Goal: Task Accomplishment & Management: Complete application form

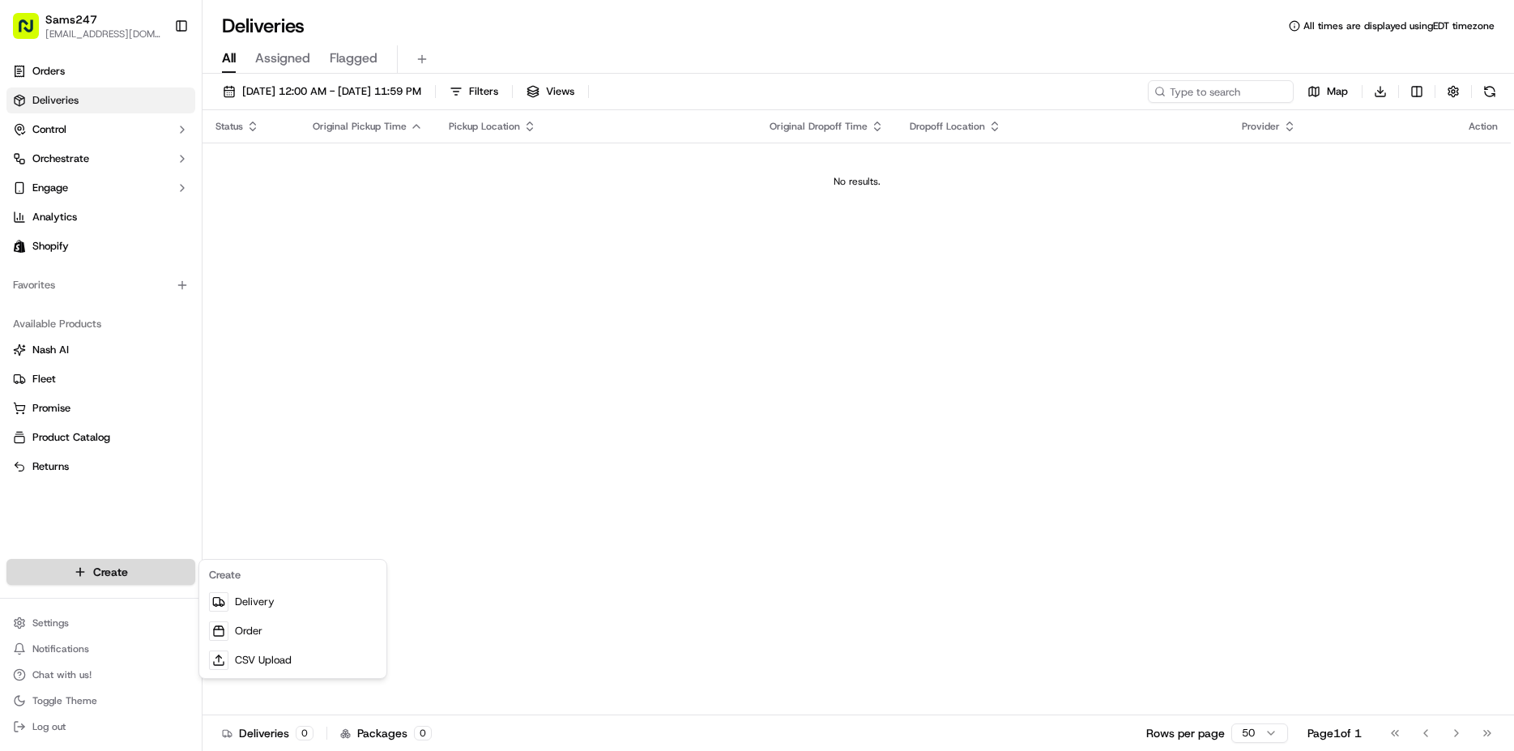
click at [113, 562] on html "Sams247 [EMAIL_ADDRESS][DOMAIN_NAME] Toggle Sidebar Orders Deliveries Control O…" at bounding box center [757, 375] width 1514 height 751
click at [261, 601] on link "Delivery" at bounding box center [293, 601] width 181 height 29
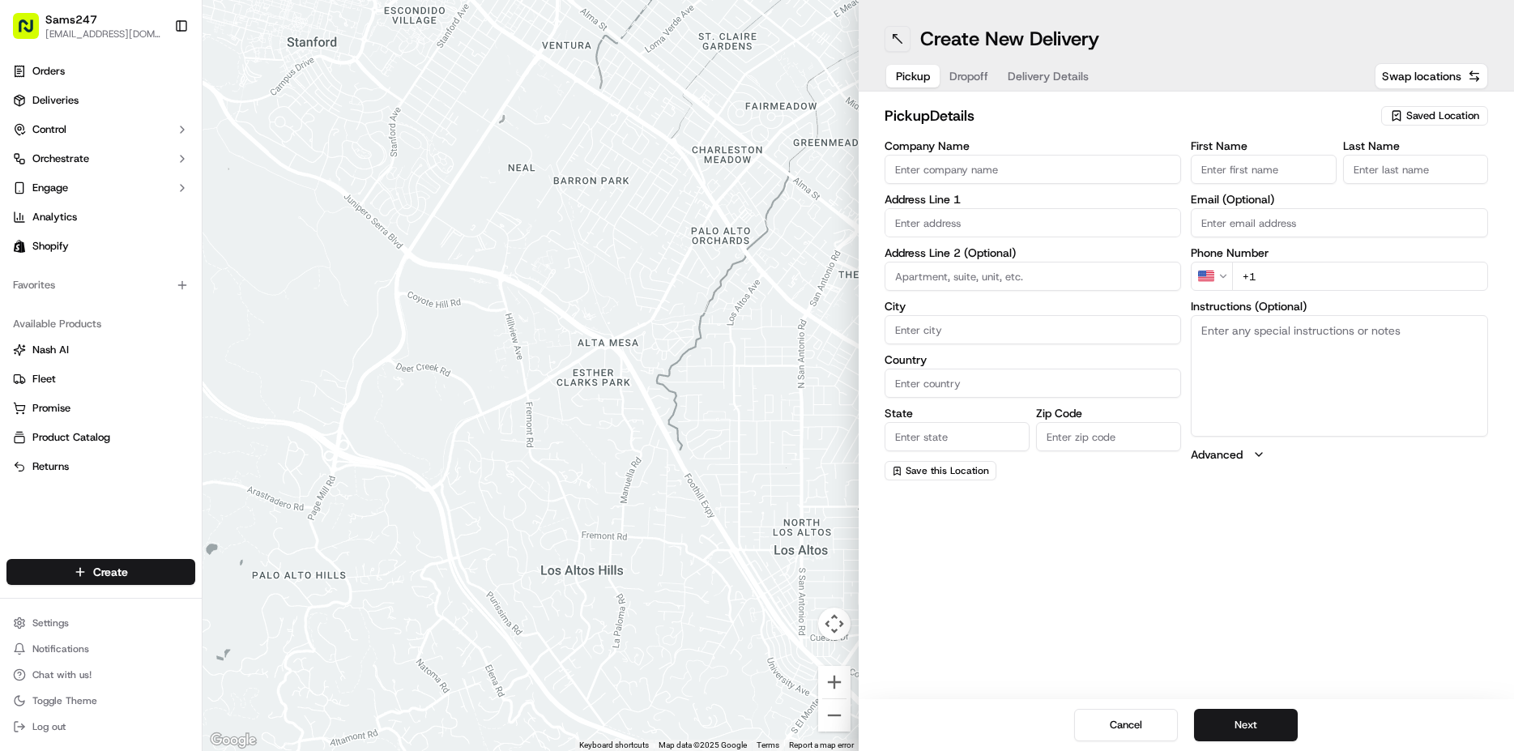
click at [890, 36] on button at bounding box center [898, 39] width 26 height 26
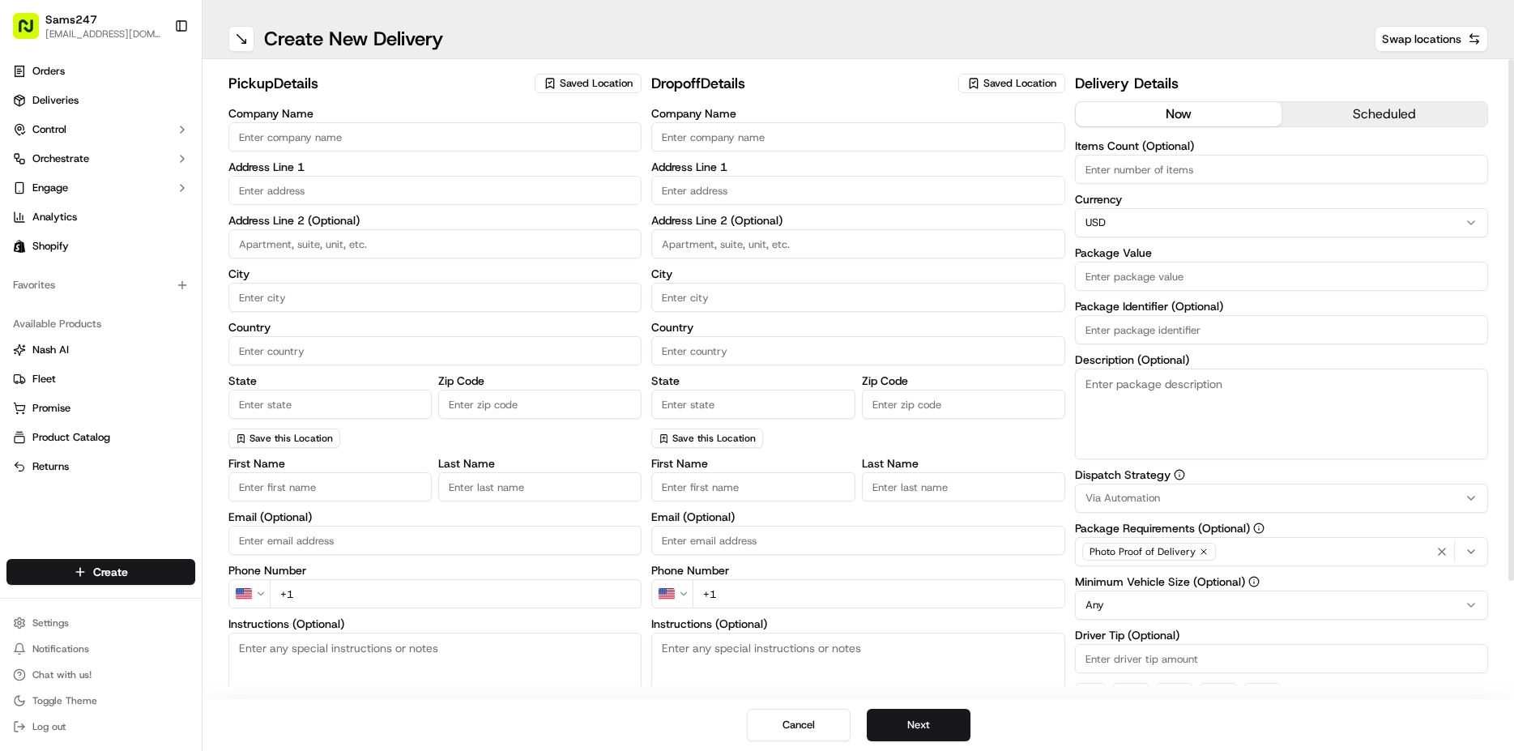
drag, startPoint x: 366, startPoint y: 134, endPoint x: 579, endPoint y: 132, distance: 213.0
click at [364, 139] on input "Company Name" at bounding box center [434, 136] width 413 height 29
type input "[PERSON_NAME] CARIBBEAN MARKETPLACE"
type input "225 HEMPSTEAD TPKE"
type input "[GEOGRAPHIC_DATA]"
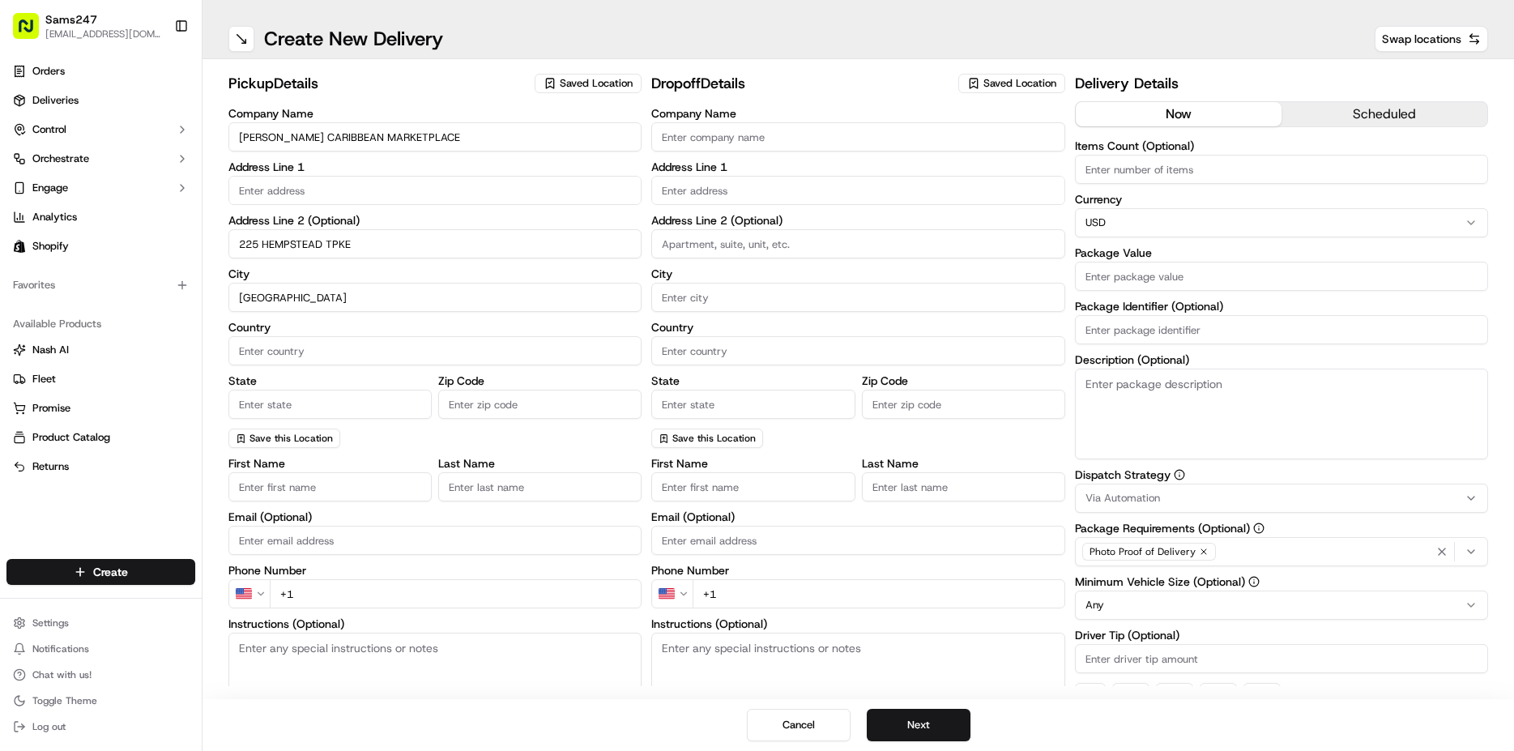
type input "US"
type input "NY"
type input "115521536"
type input "[PERSON_NAME]"
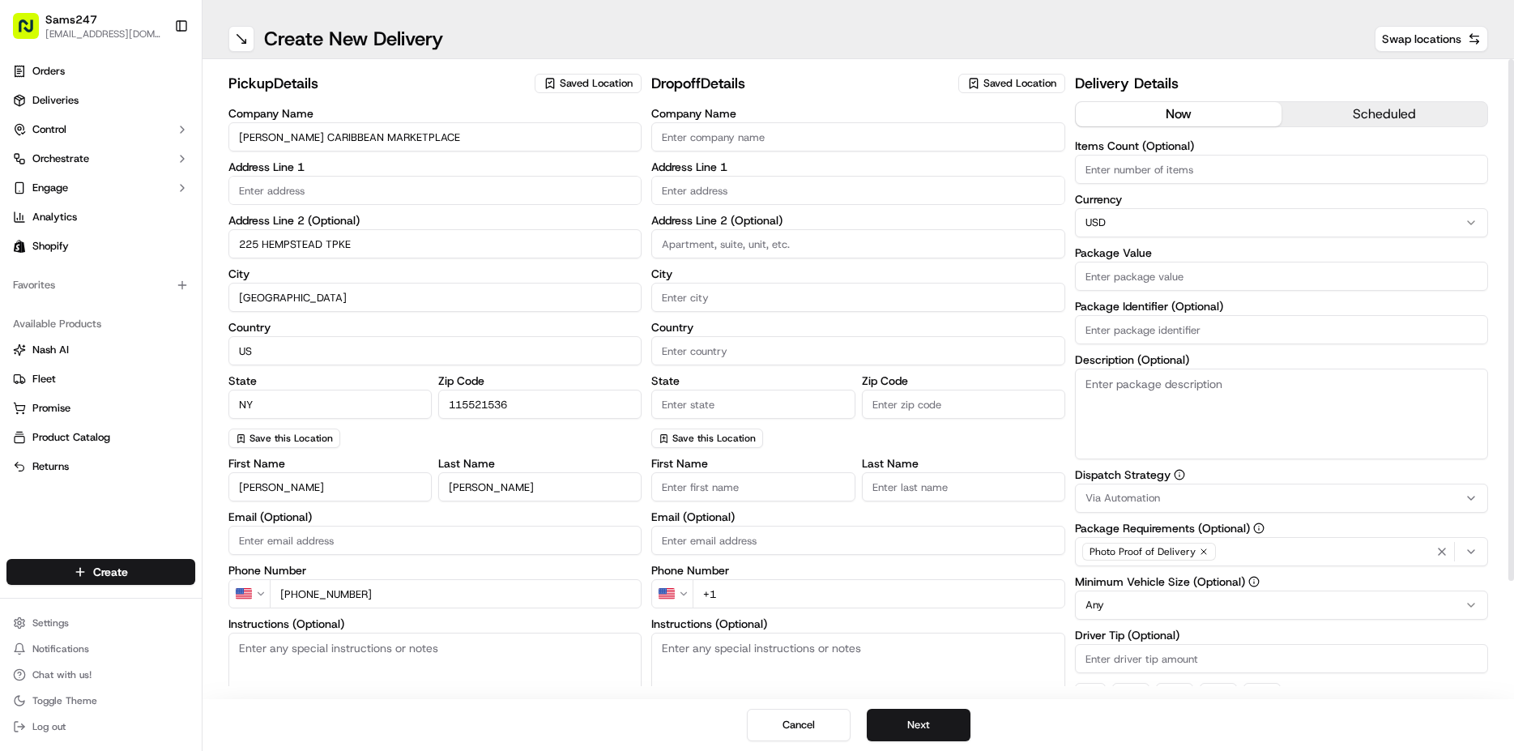
type input "[PHONE_NUMBER]"
drag, startPoint x: 373, startPoint y: 133, endPoint x: 33, endPoint y: 133, distance: 340.2
click at [228, 133] on input "[PERSON_NAME] CARIBBEAN MARKETPLACE" at bounding box center [434, 136] width 413 height 29
type input "SAM'S CARIBBEAN MARKETPLACE"
type input "[PHONE_NUMBER]"
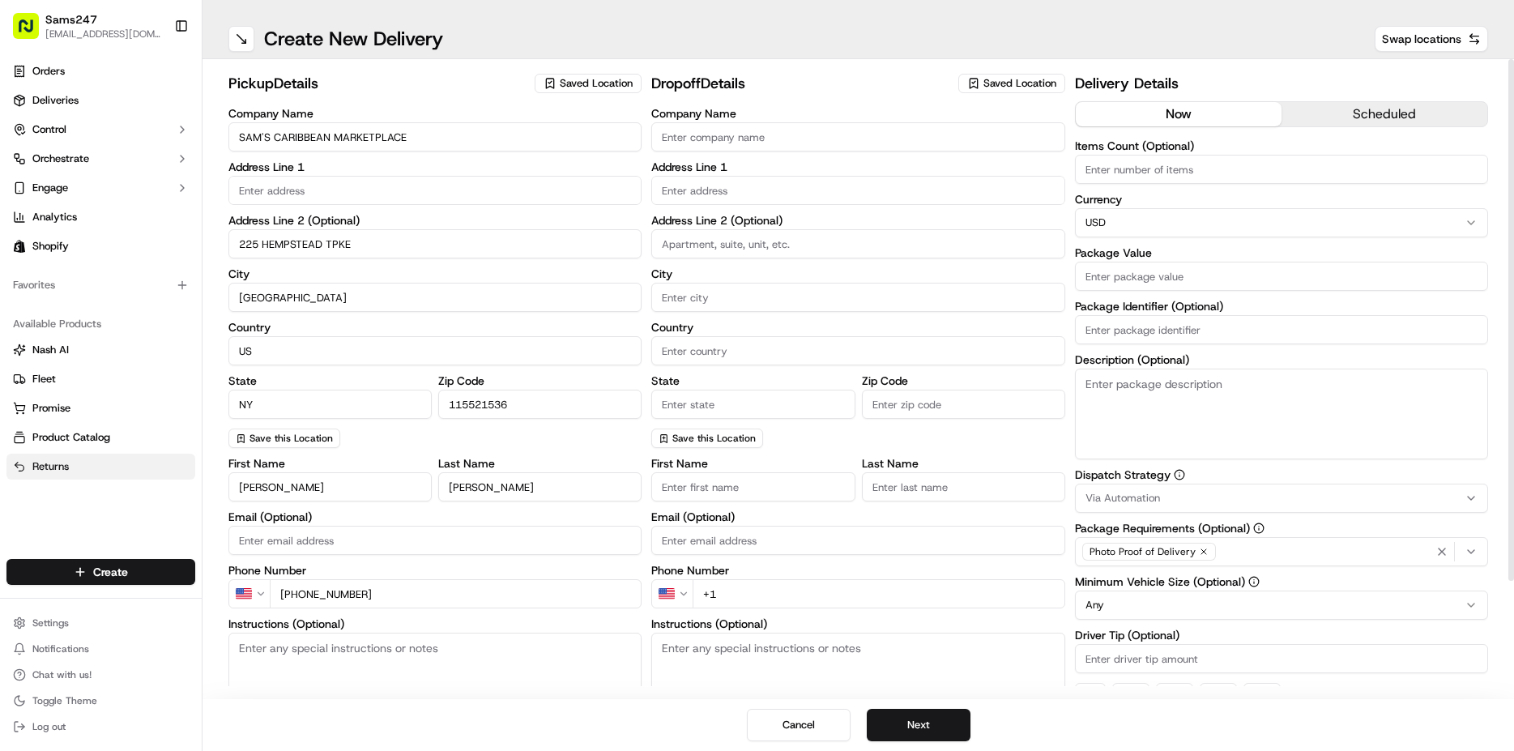
drag, startPoint x: 313, startPoint y: 490, endPoint x: 75, endPoint y: 475, distance: 239.4
click at [228, 478] on input "[PERSON_NAME]" at bounding box center [329, 486] width 203 height 29
type input "[PERSON_NAME]"
drag, startPoint x: 434, startPoint y: 484, endPoint x: 353, endPoint y: 509, distance: 84.6
click at [438, 493] on input "[PERSON_NAME]" at bounding box center [539, 486] width 203 height 29
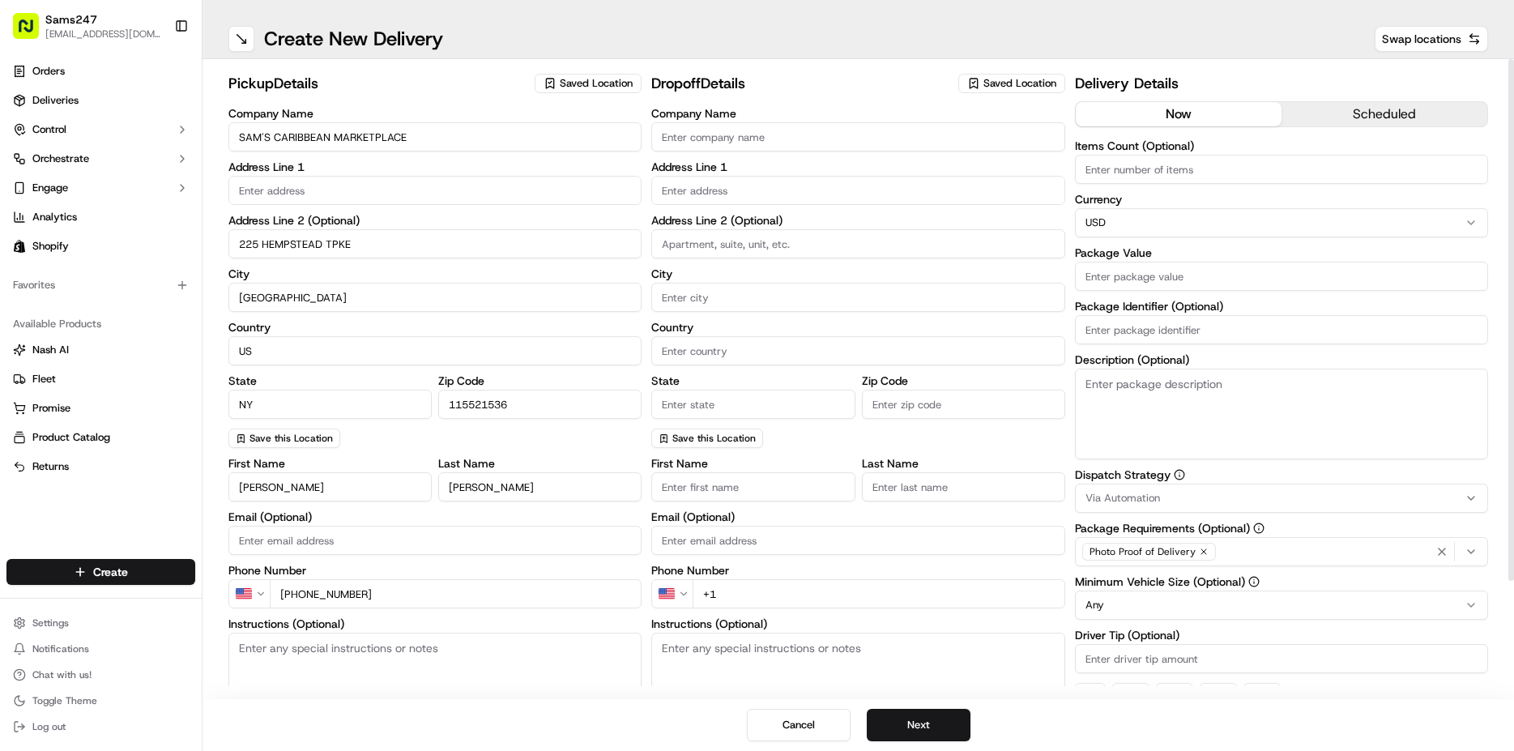
type input "[PERSON_NAME]"
click at [488, 675] on textarea "Instructions (Optional)" at bounding box center [434, 694] width 413 height 122
click at [1001, 84] on span "Saved Location" at bounding box center [1019, 83] width 73 height 15
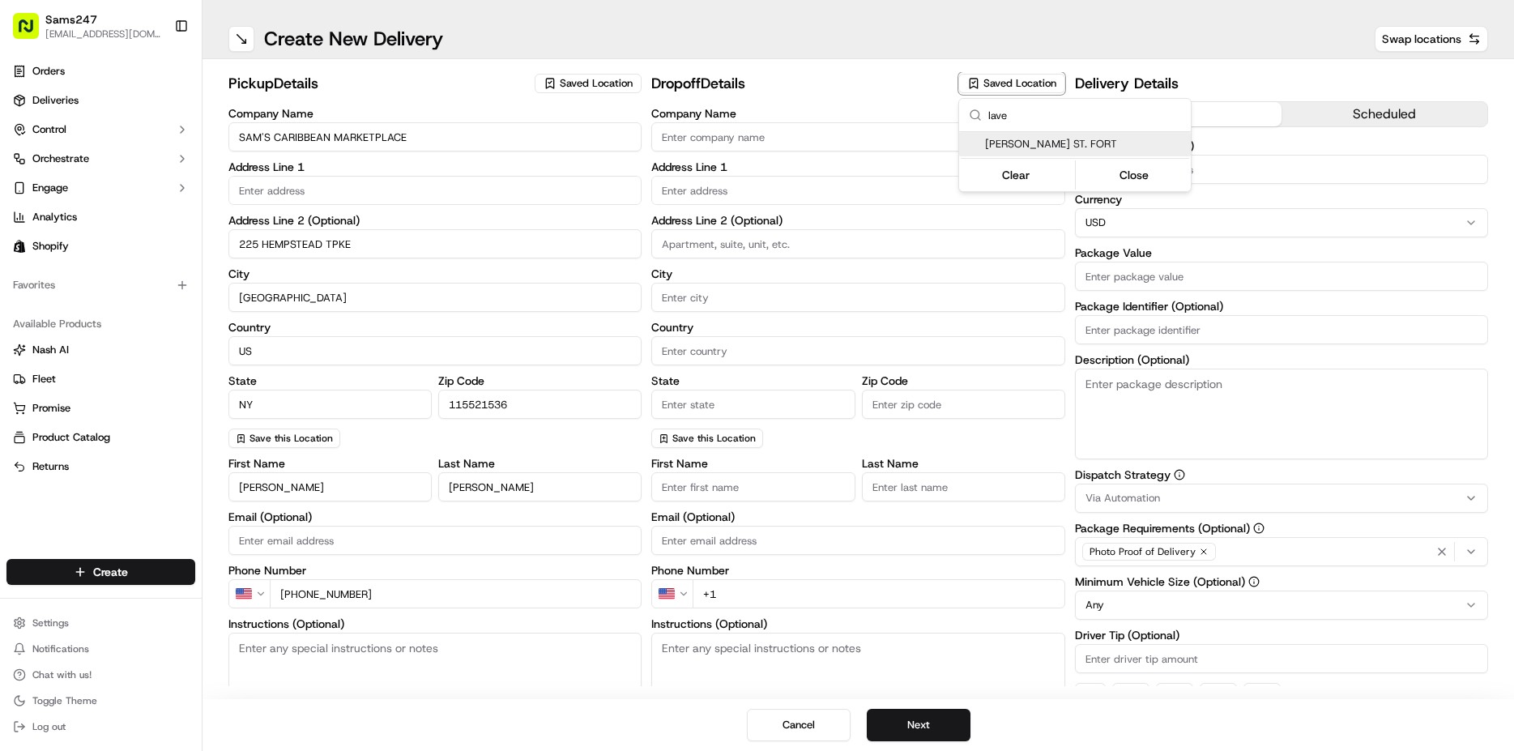
type input "lave"
click at [1031, 145] on span "[PERSON_NAME] ST. FORT" at bounding box center [1084, 144] width 199 height 15
type input "[PERSON_NAME] ST. FORT"
type input "[STREET_ADDRESS][PERSON_NAME]"
type input "[GEOGRAPHIC_DATA]"
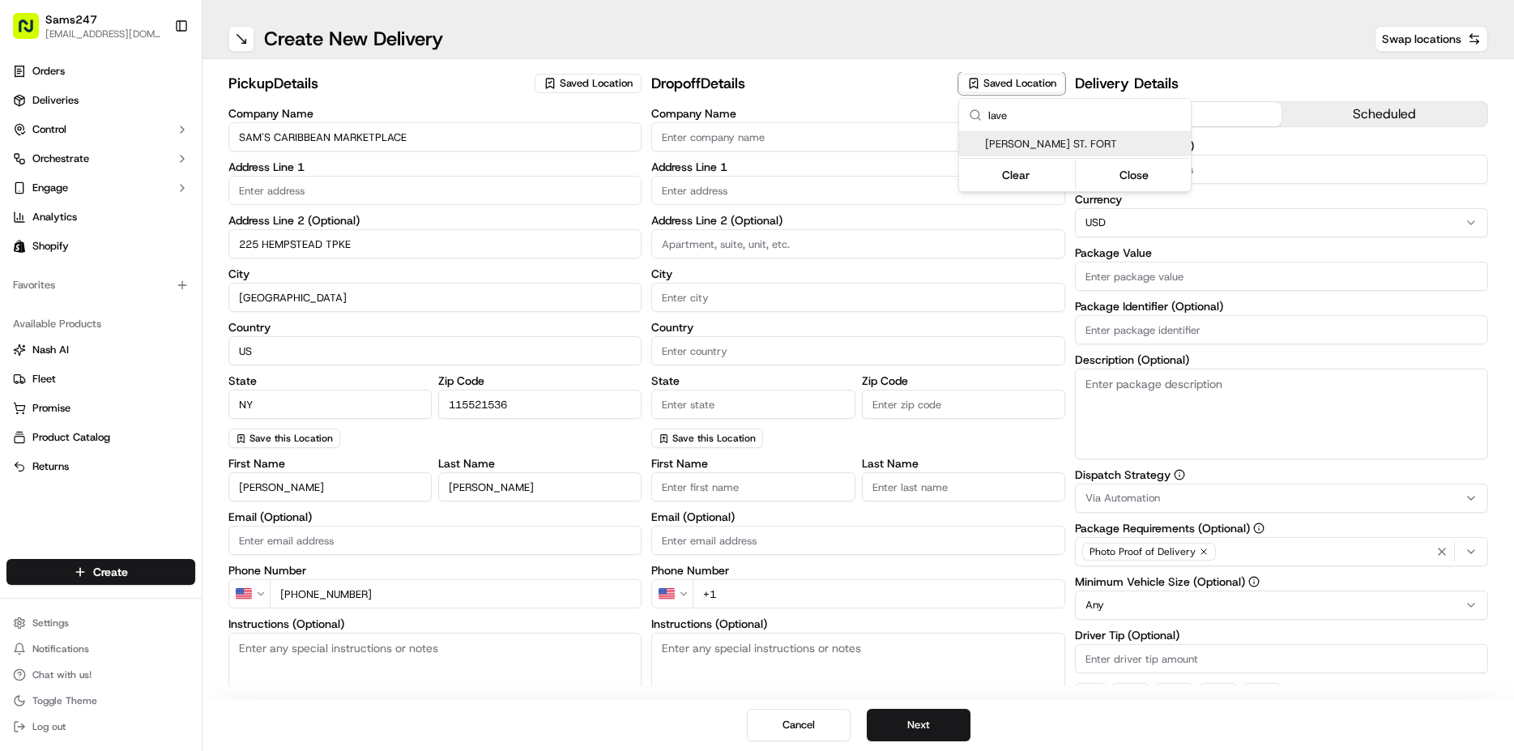
type input "US"
type input "NY"
type input "11552"
type input "[PERSON_NAME]"
type input "ST. FORT"
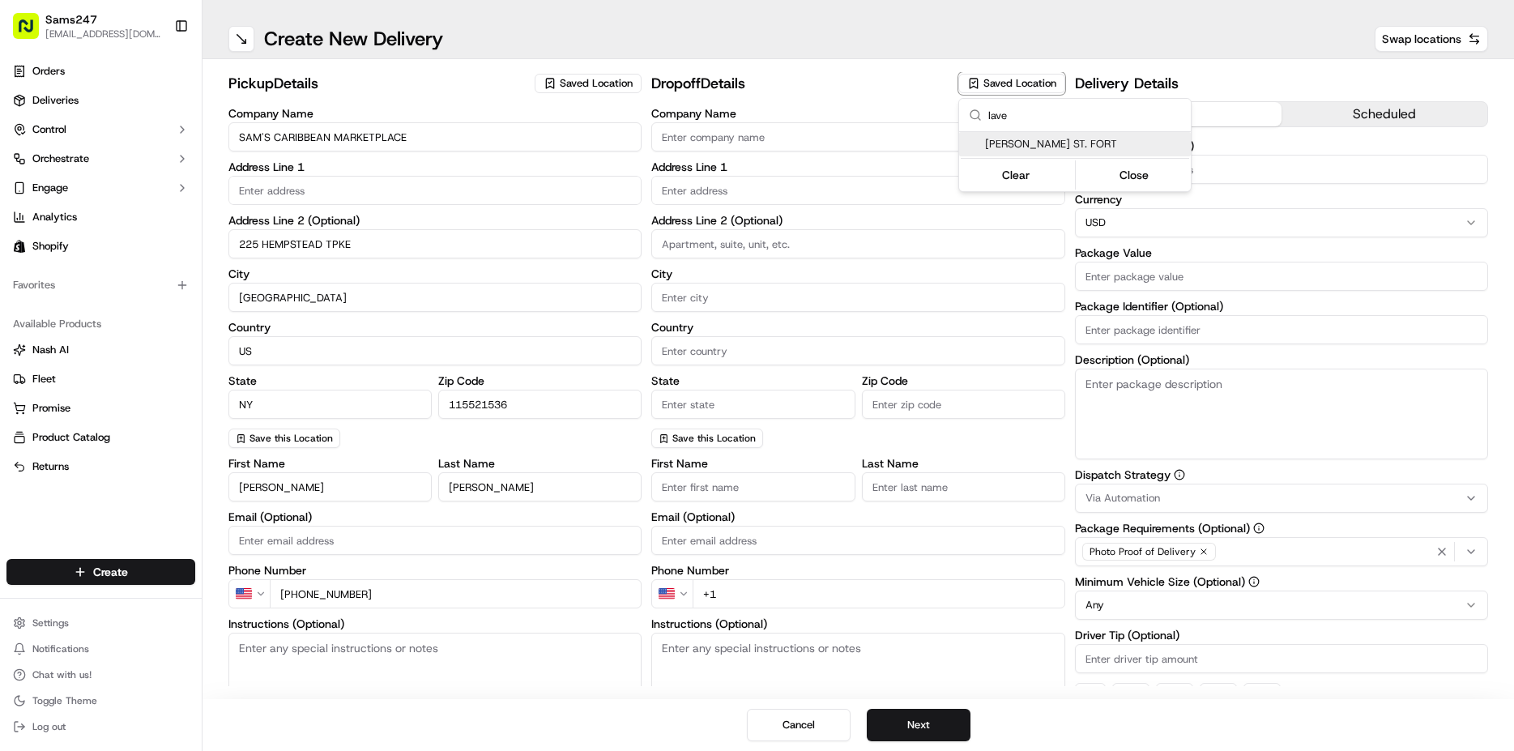
type input "[PHONE_NUMBER]"
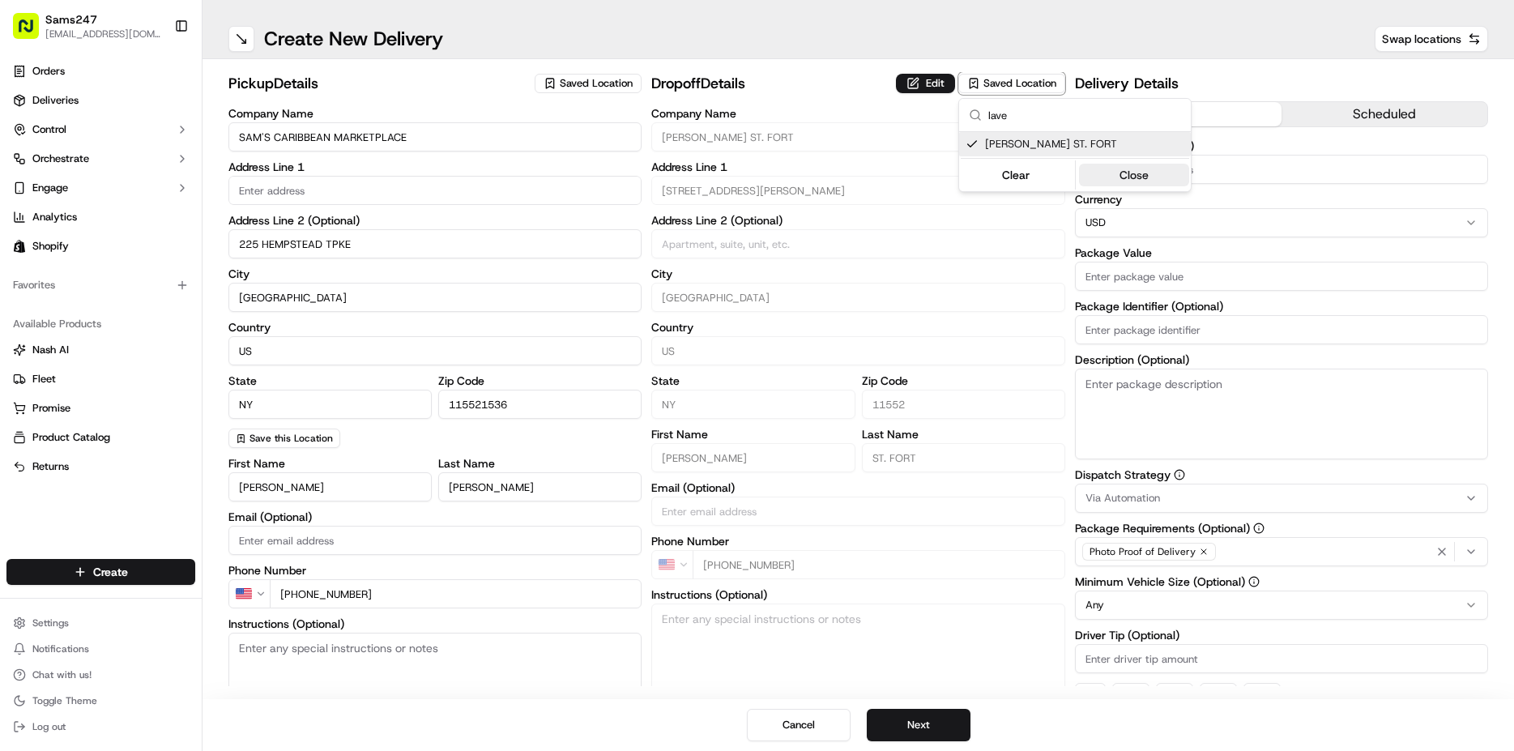
click at [1136, 173] on button "Close" at bounding box center [1134, 175] width 111 height 23
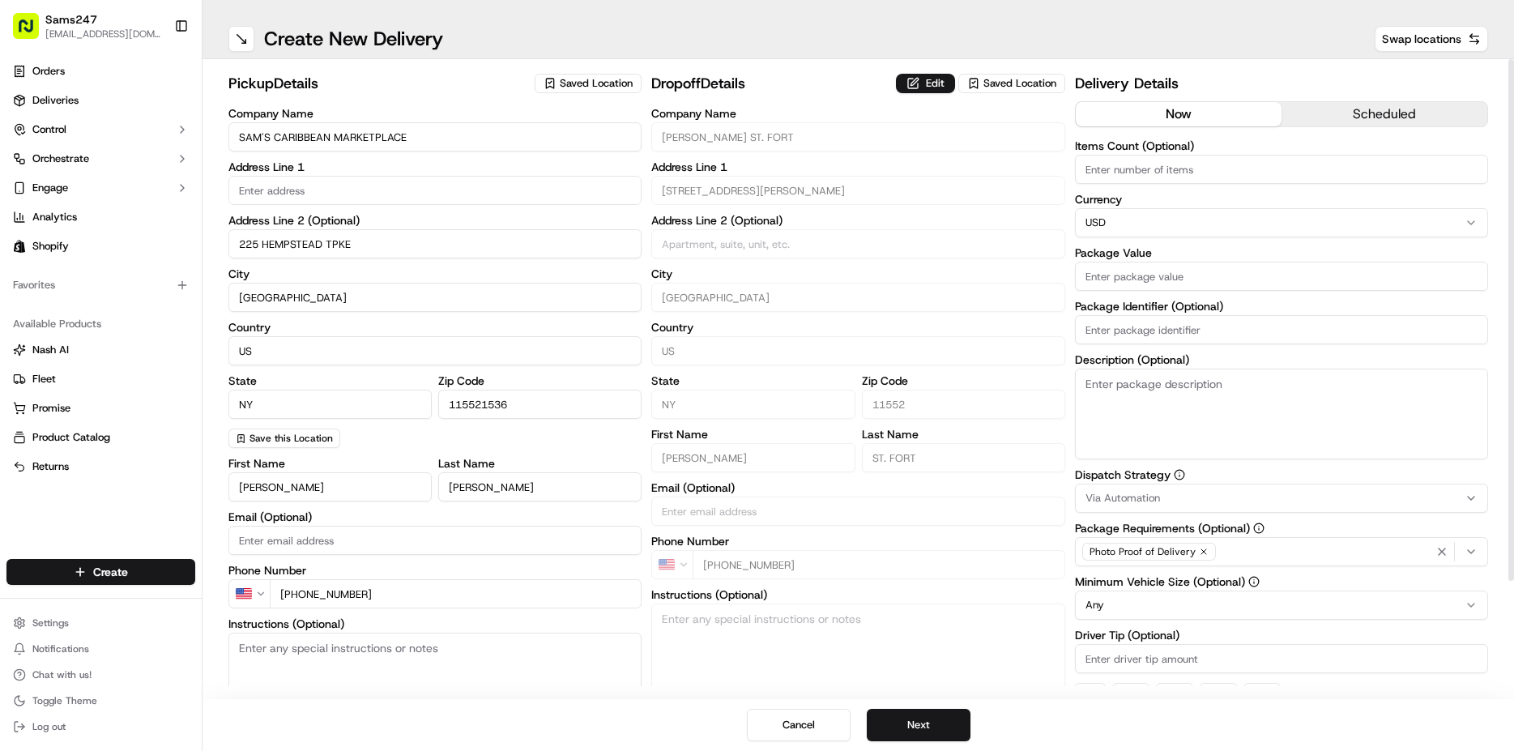
click at [1151, 273] on input "Package Value" at bounding box center [1281, 276] width 413 height 29
type input "75"
click at [1143, 388] on textarea "Description (Optional)" at bounding box center [1281, 414] width 413 height 91
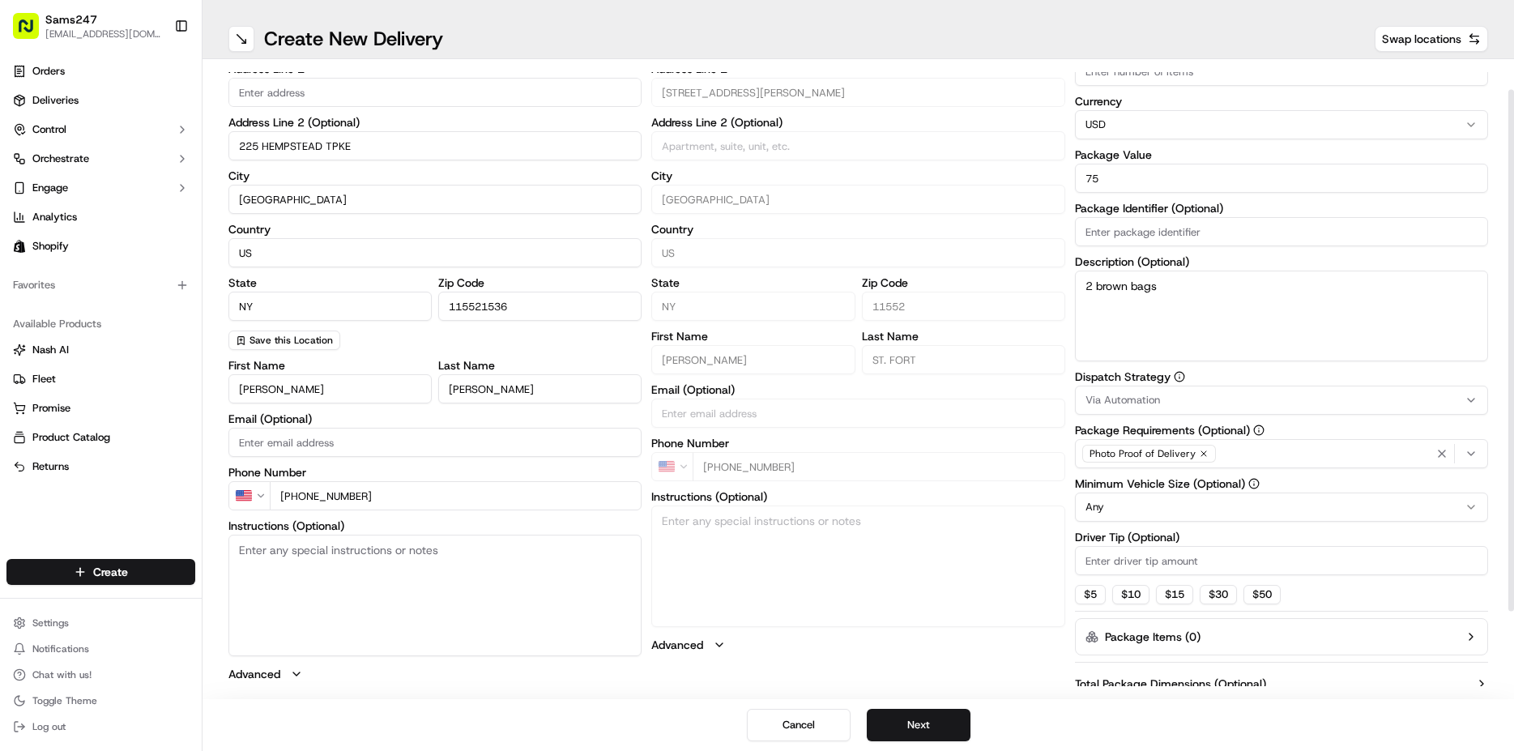
scroll to position [139, 0]
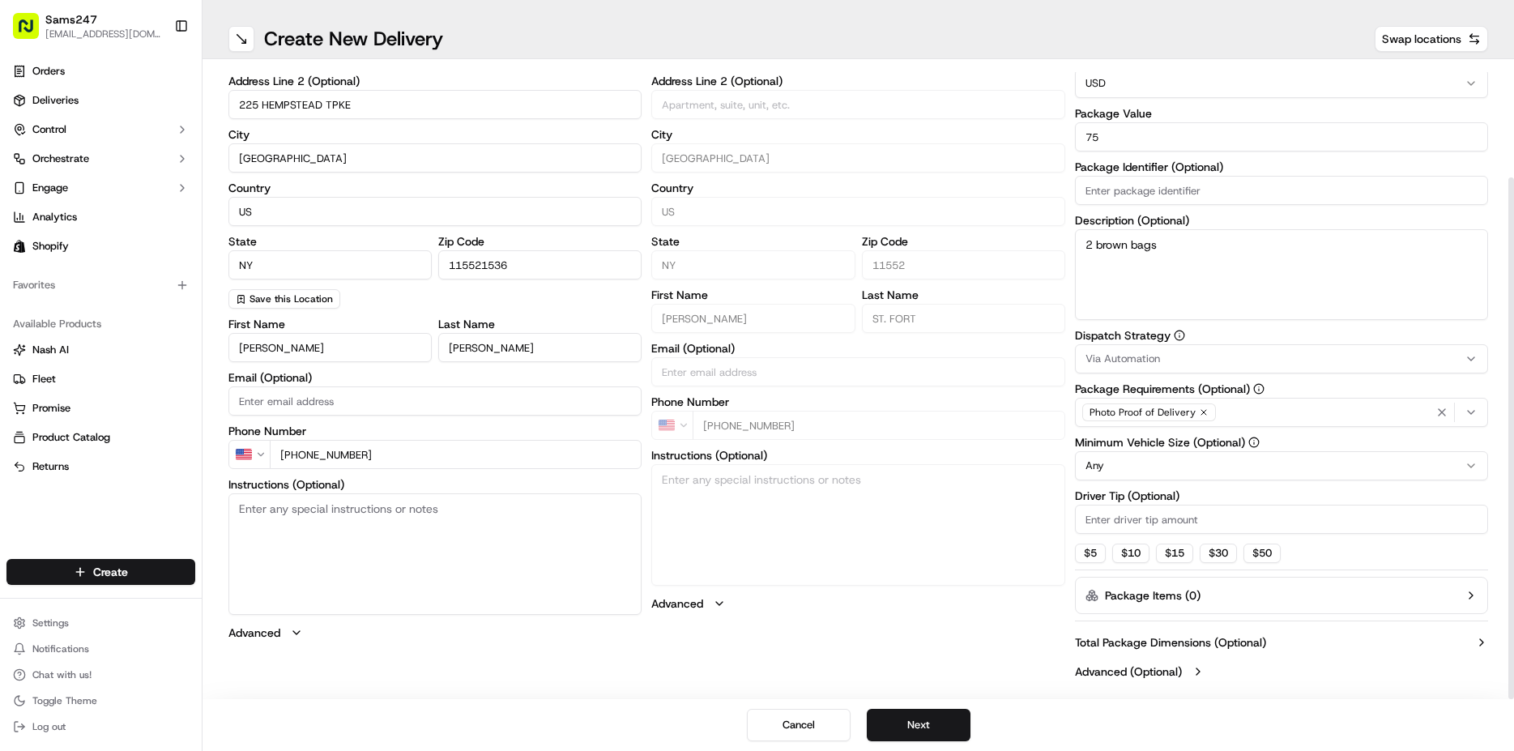
type textarea "2 brown bags"
click at [1145, 524] on input "Driver Tip (Optional)" at bounding box center [1281, 519] width 413 height 29
type input "2"
click at [893, 731] on button "Next" at bounding box center [919, 725] width 104 height 32
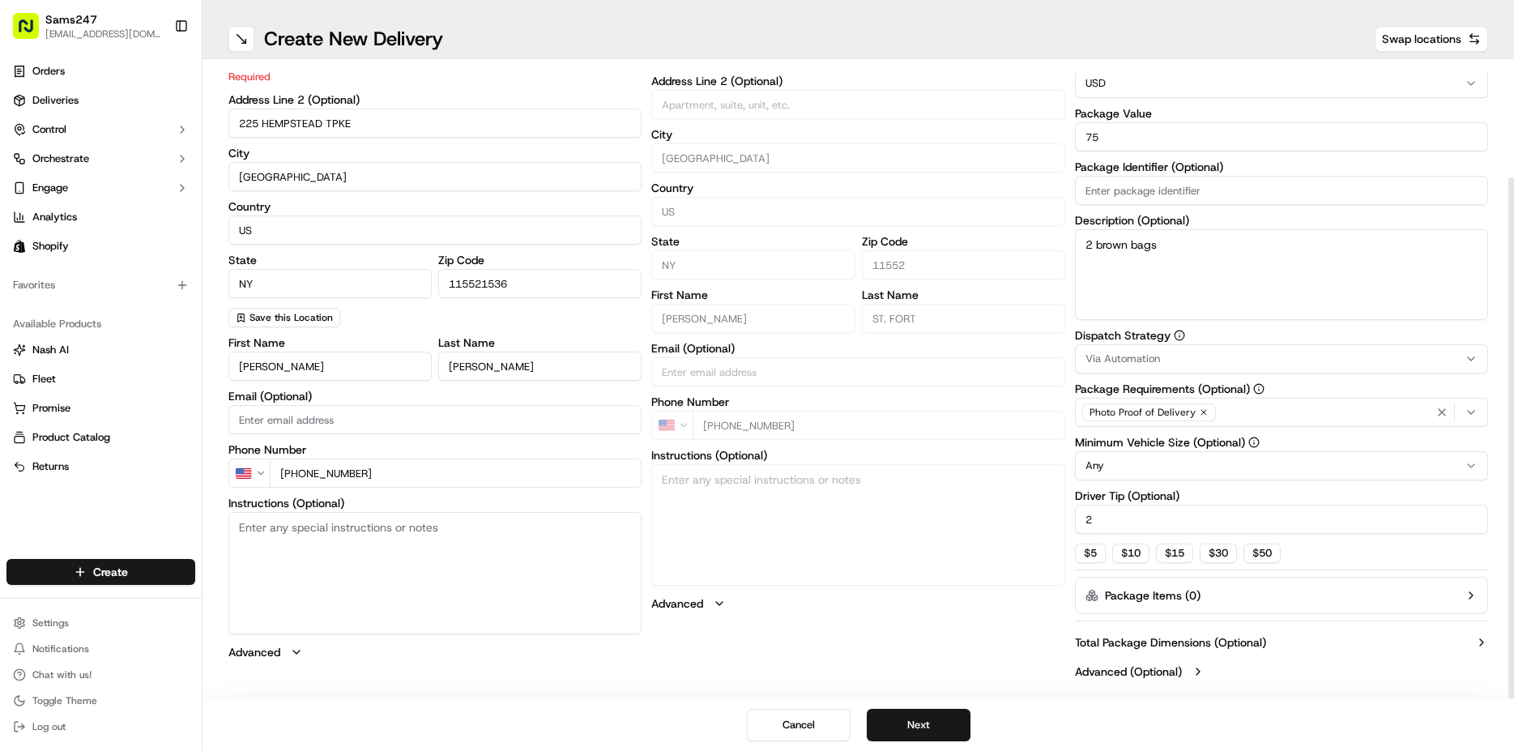
scroll to position [0, 0]
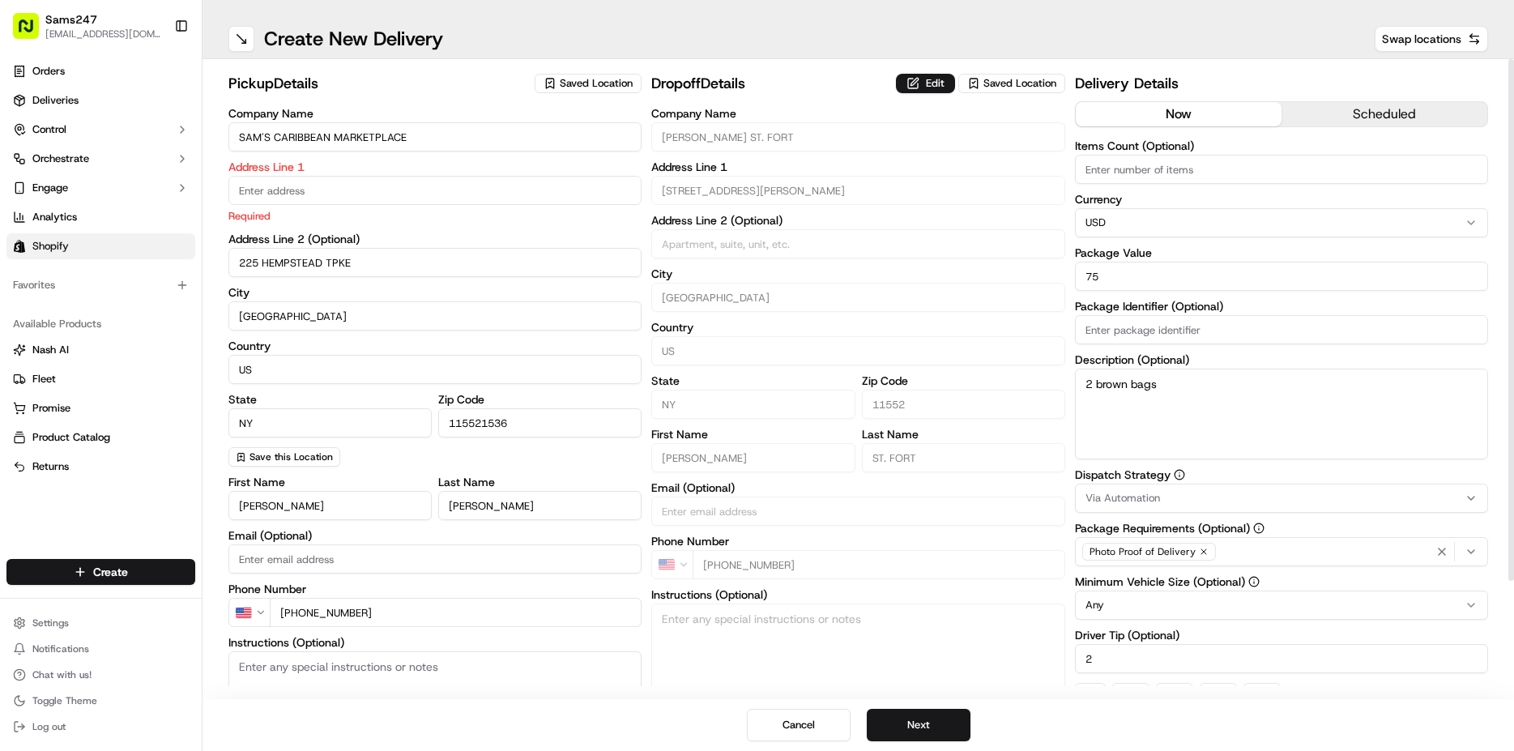
drag, startPoint x: 357, startPoint y: 260, endPoint x: 78, endPoint y: 253, distance: 279.6
click at [228, 256] on input "225 HEMPSTEAD TPKE" at bounding box center [434, 262] width 413 height 29
click at [293, 190] on input "text" at bounding box center [434, 190] width 413 height 29
paste input "225 HEMPSTEAD TPKE"
type input "225 HEMPSTEAD TPKE"
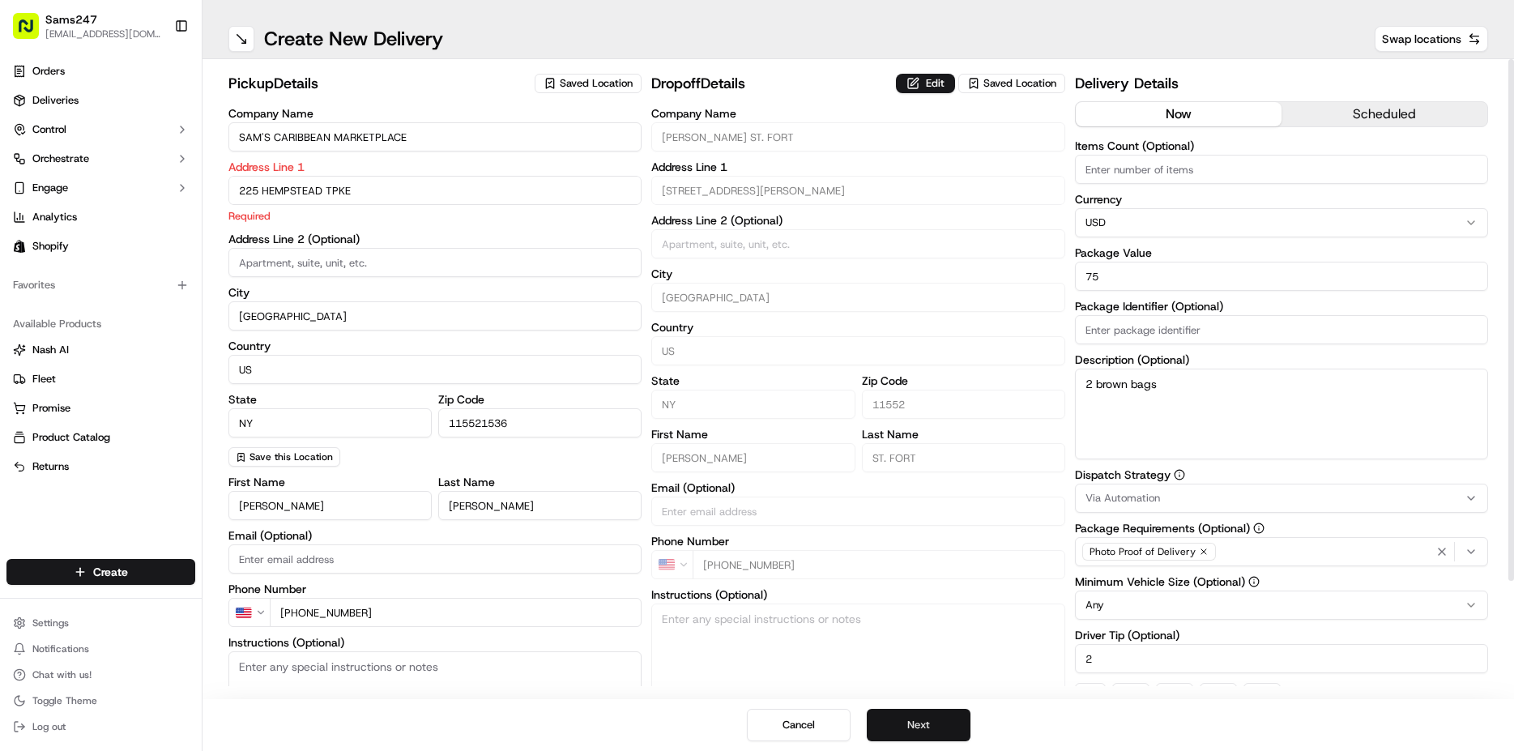
click at [953, 723] on button "Next" at bounding box center [919, 725] width 104 height 32
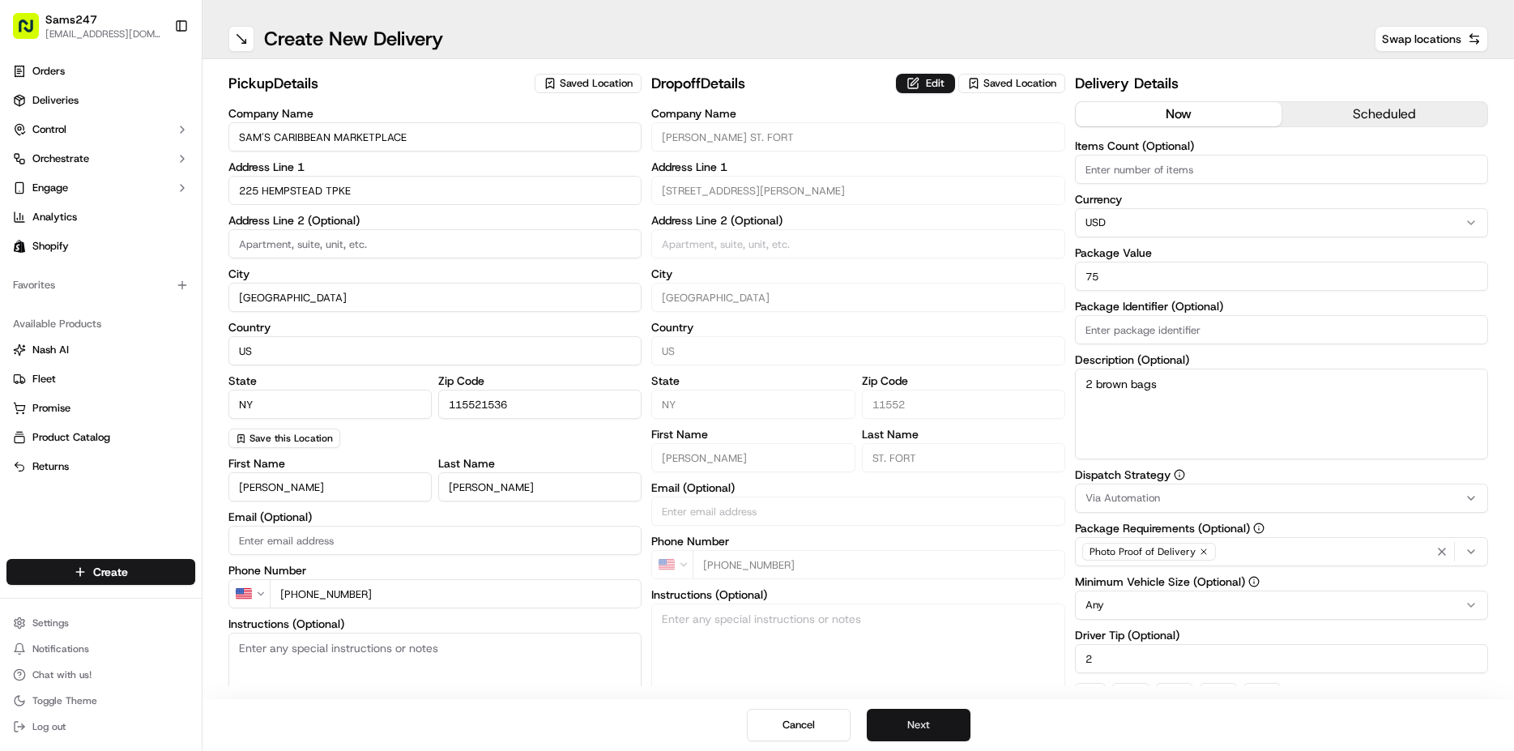
click at [936, 723] on button "Next" at bounding box center [919, 725] width 104 height 32
click at [936, 723] on button "Submit" at bounding box center [919, 725] width 104 height 32
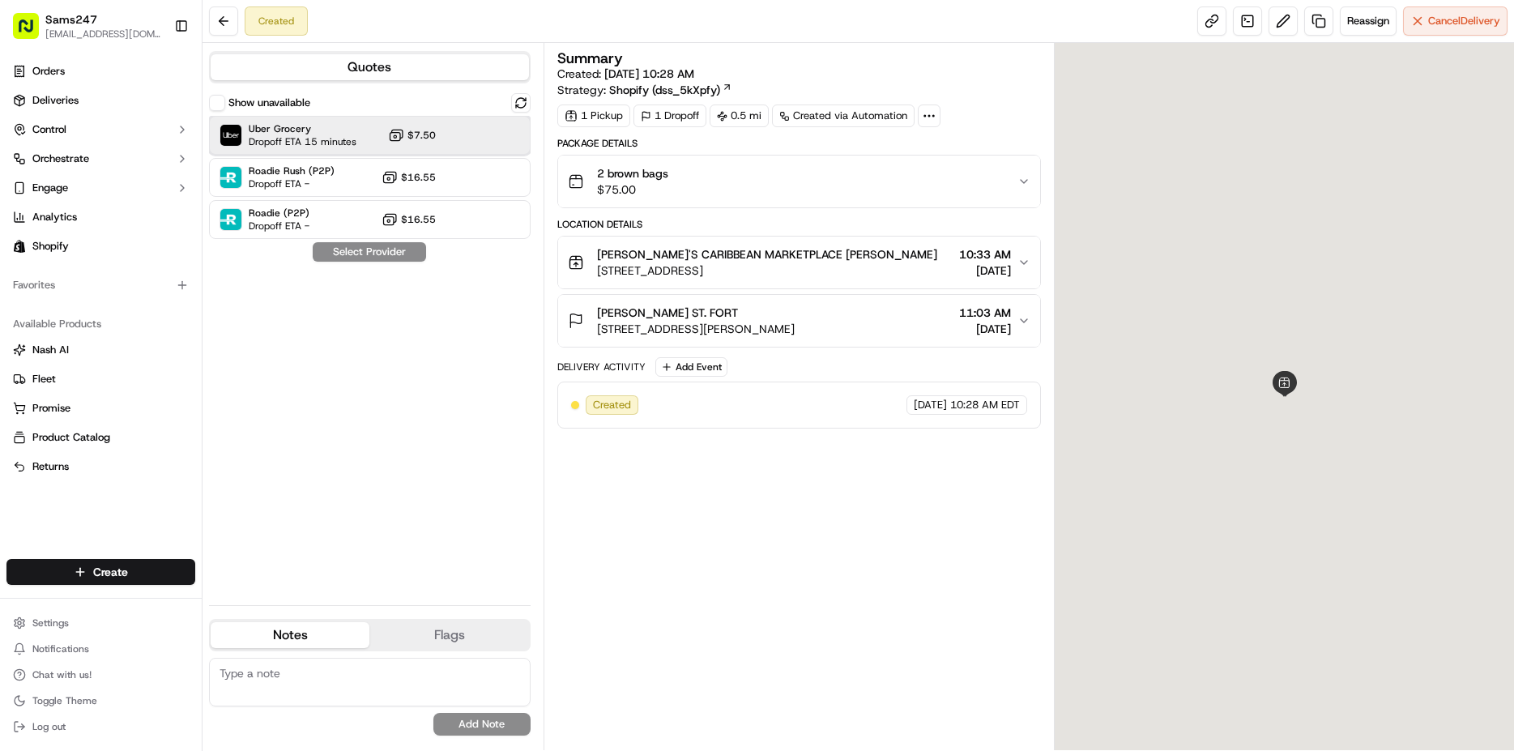
click at [364, 139] on div "Uber Grocery Dropoff ETA 15 minutes $7.50" at bounding box center [370, 135] width 322 height 39
click at [369, 249] on button "Assign Provider" at bounding box center [369, 251] width 115 height 19
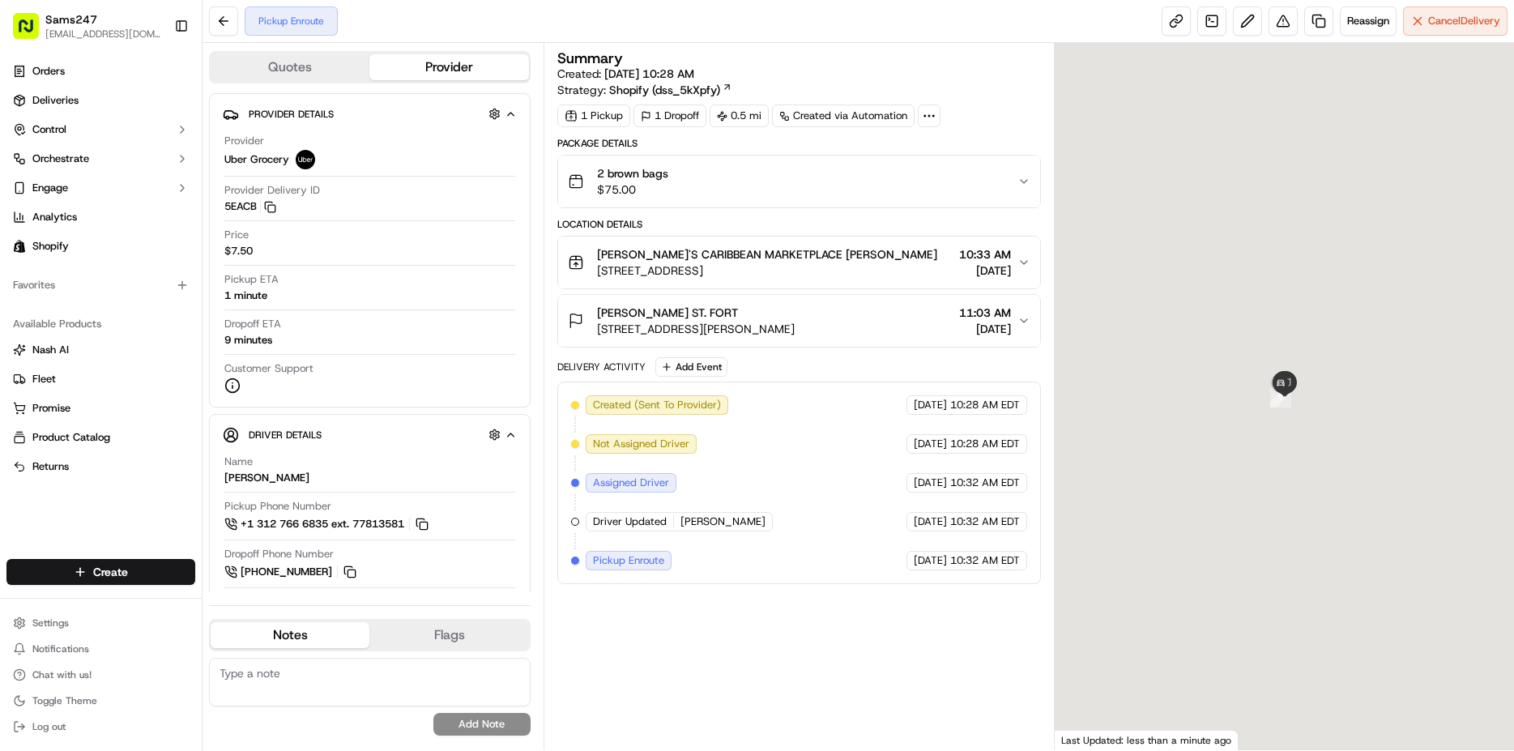
drag, startPoint x: 596, startPoint y: 306, endPoint x: 814, endPoint y: 333, distance: 219.5
click at [795, 334] on div "[PERSON_NAME] ST. FORT [STREET_ADDRESS][PERSON_NAME]" at bounding box center [681, 321] width 227 height 32
copy div "[PERSON_NAME] ST. FORT [STREET_ADDRESS][PERSON_NAME]"
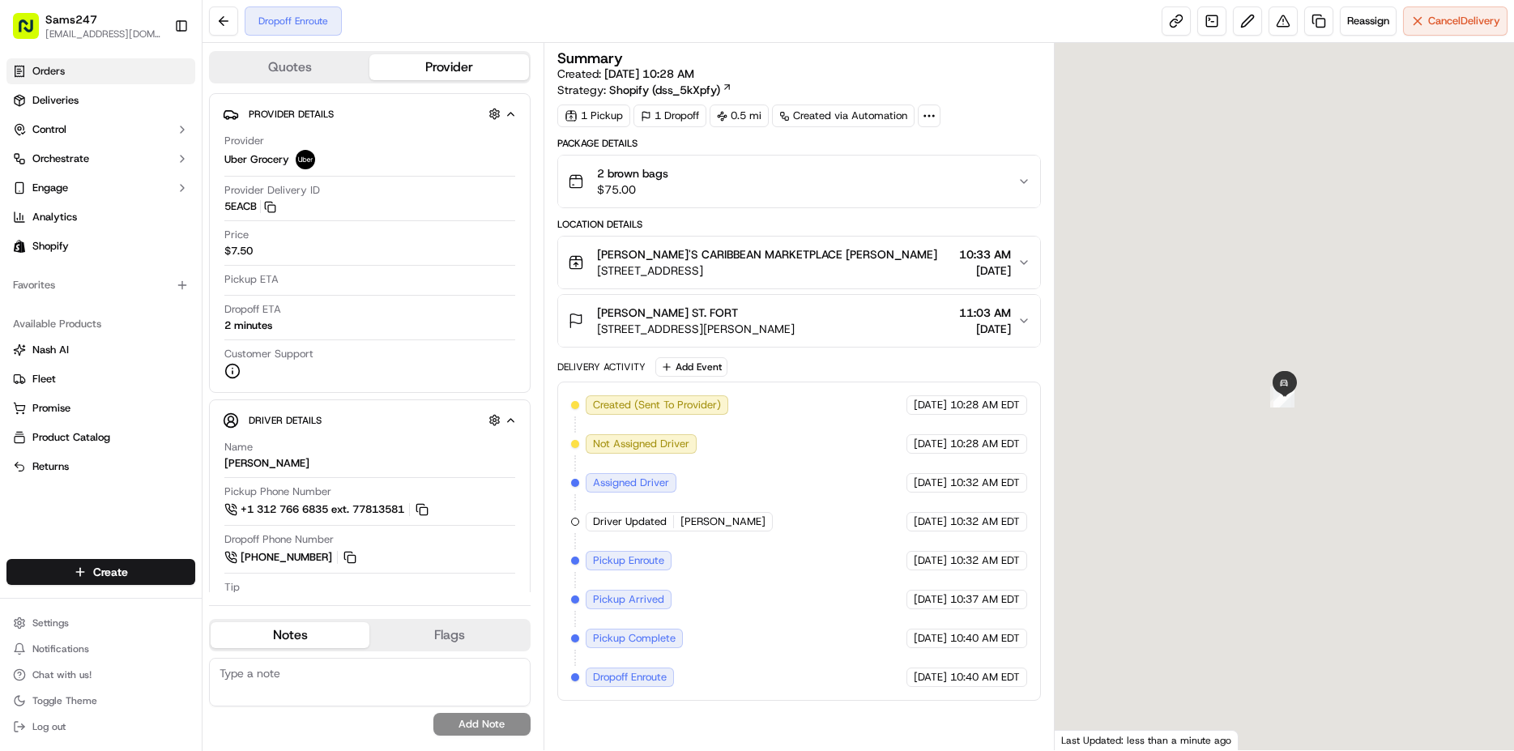
click at [58, 70] on span "Orders" at bounding box center [48, 71] width 32 height 15
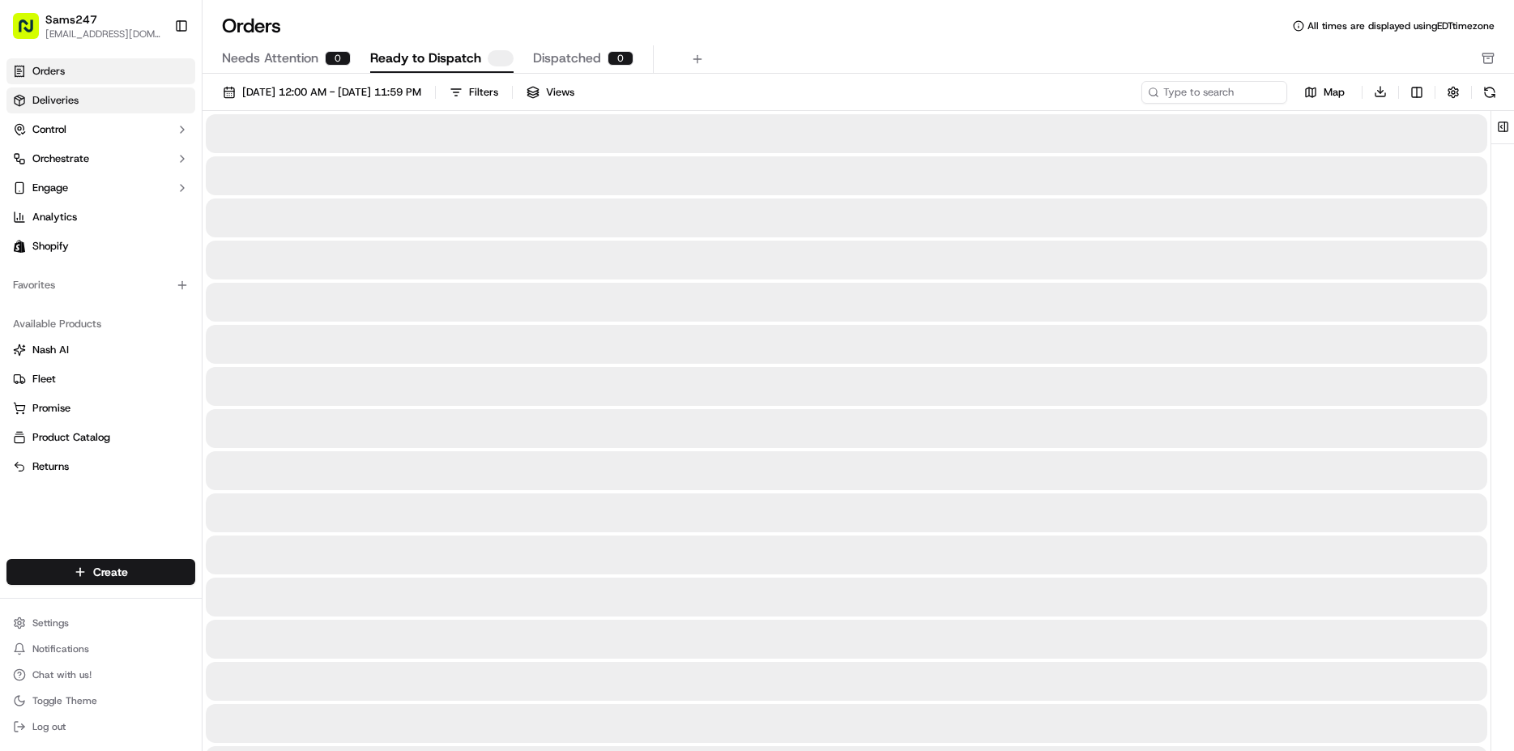
click at [74, 100] on span "Deliveries" at bounding box center [55, 100] width 46 height 15
